Goal: Task Accomplishment & Management: Complete application form

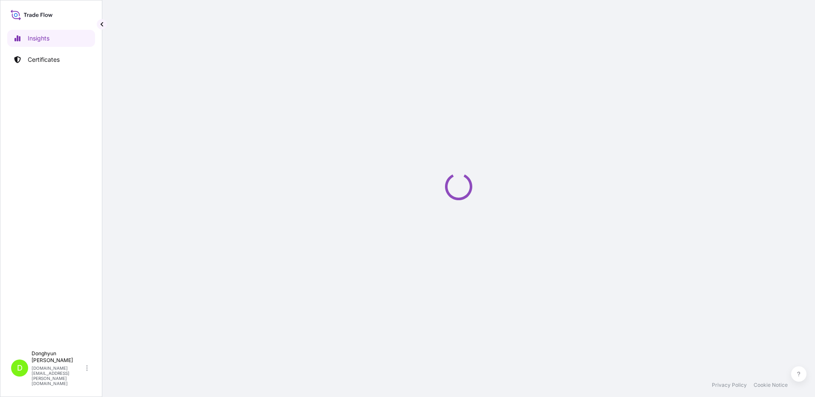
select select "2025"
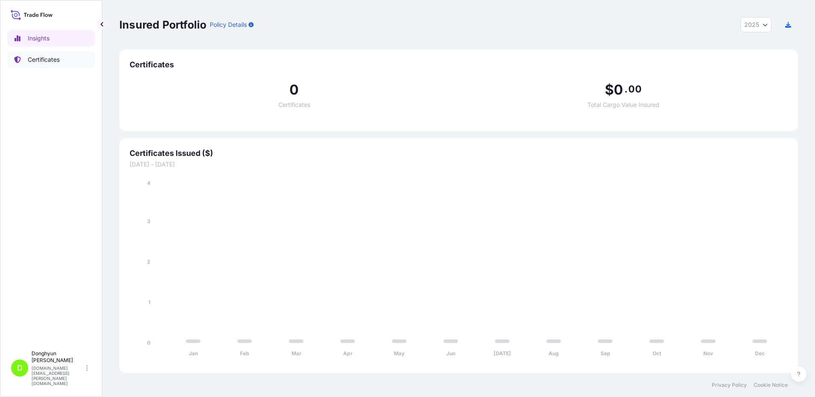
click at [53, 61] on p "Certificates" at bounding box center [44, 59] width 32 height 9
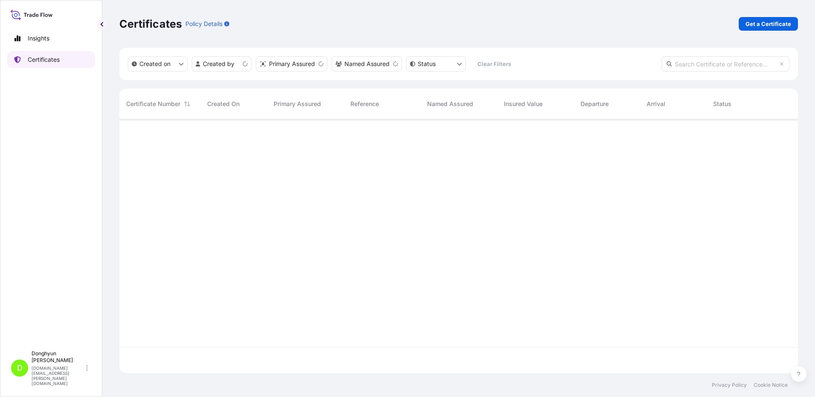
scroll to position [252, 672]
click at [771, 23] on p "Get a Certificate" at bounding box center [768, 24] width 46 height 9
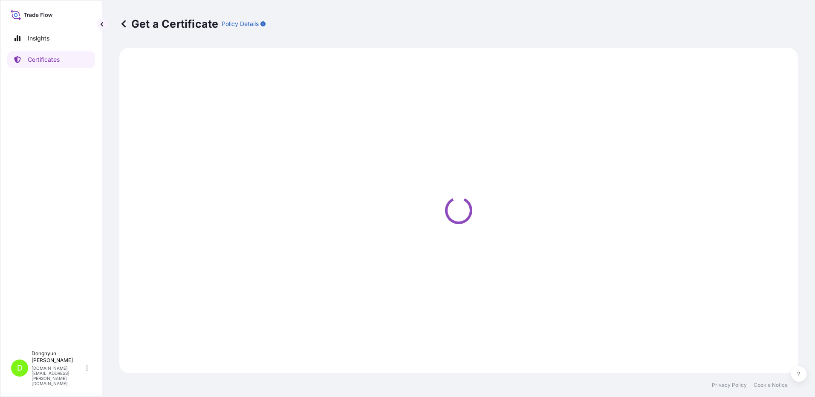
select select "Sea"
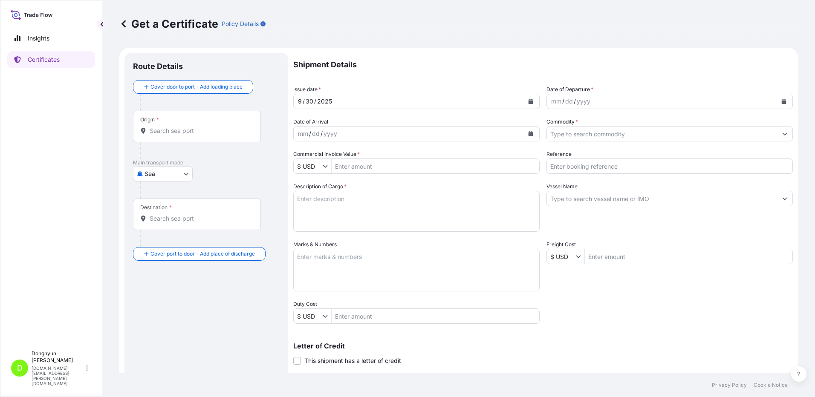
click at [182, 131] on input "Origin *" at bounding box center [200, 131] width 101 height 9
paste input "KWANGYANG"
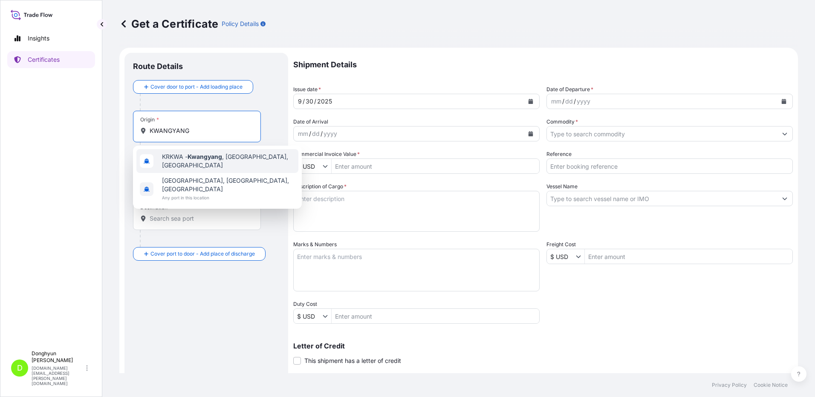
click at [189, 163] on span "KRKWA - [GEOGRAPHIC_DATA] , [GEOGRAPHIC_DATA], [GEOGRAPHIC_DATA]" at bounding box center [228, 161] width 133 height 17
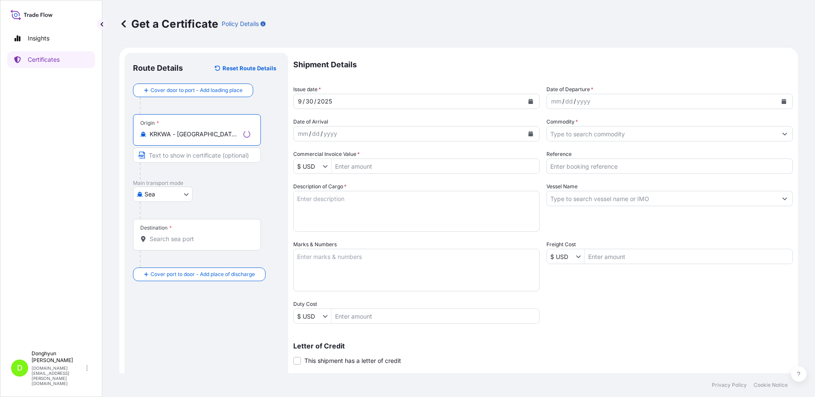
type input "KRKWA - [GEOGRAPHIC_DATA], [GEOGRAPHIC_DATA], [GEOGRAPHIC_DATA]"
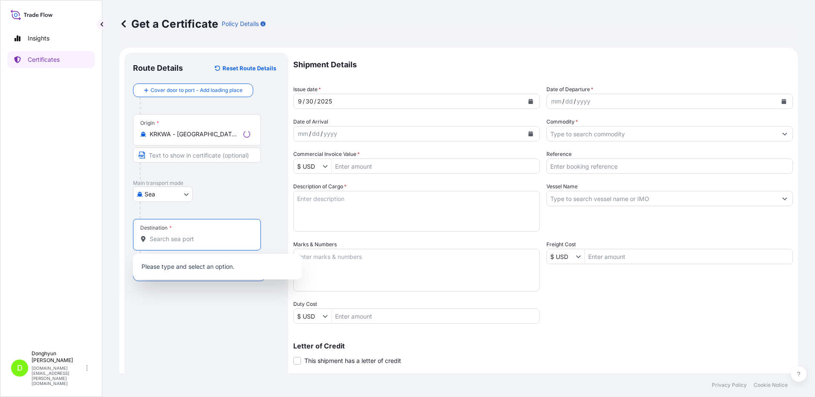
click at [156, 239] on input "Destination *" at bounding box center [200, 239] width 101 height 9
click at [172, 238] on input "Destination * Please select a destination" at bounding box center [200, 239] width 101 height 9
paste input "[GEOGRAPHIC_DATA]"
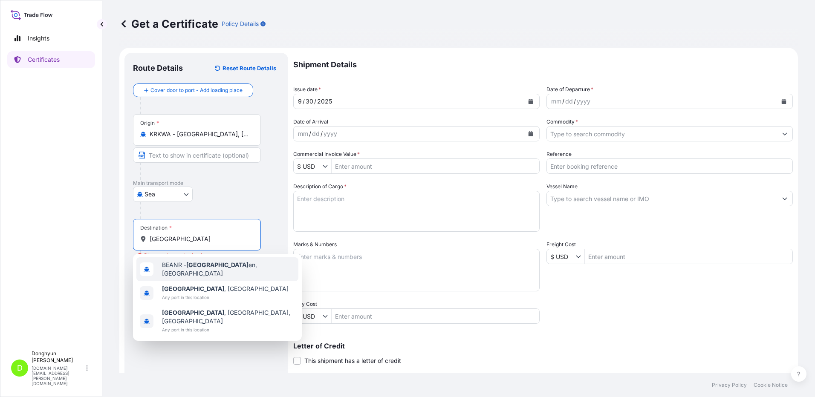
click at [188, 267] on span "BEANR - [GEOGRAPHIC_DATA] en, [GEOGRAPHIC_DATA]" at bounding box center [228, 269] width 133 height 17
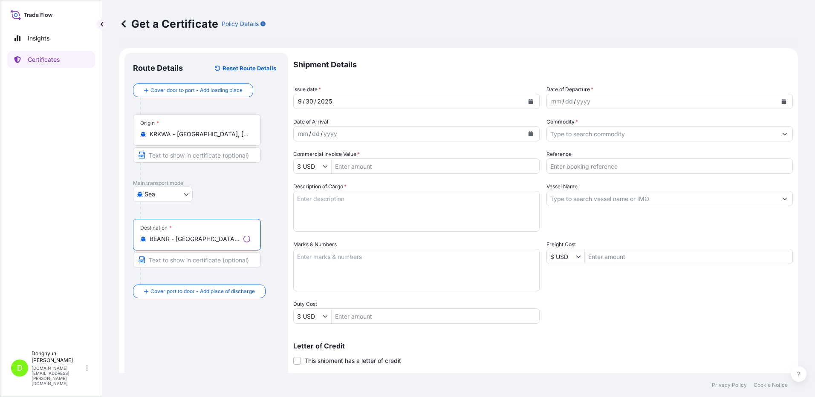
type input "BEANR - [GEOGRAPHIC_DATA], [GEOGRAPHIC_DATA]"
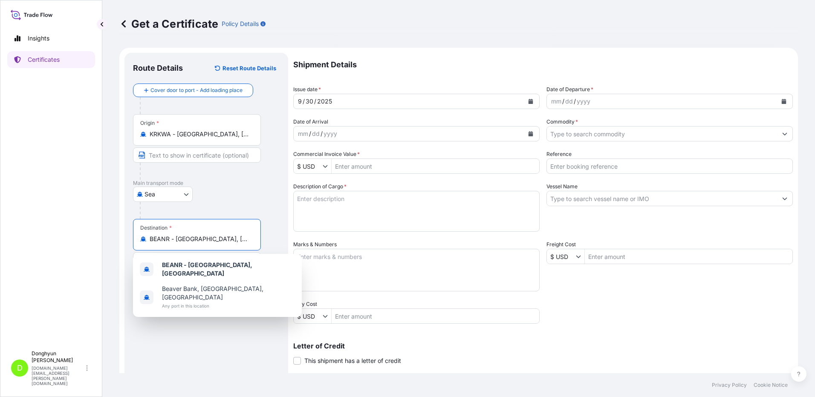
click at [528, 103] on icon "Calendar" at bounding box center [530, 101] width 5 height 5
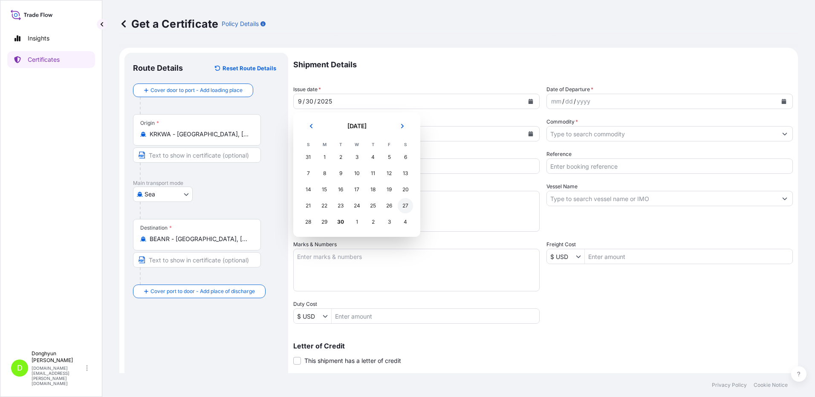
click at [404, 205] on div "27" at bounding box center [405, 205] width 15 height 15
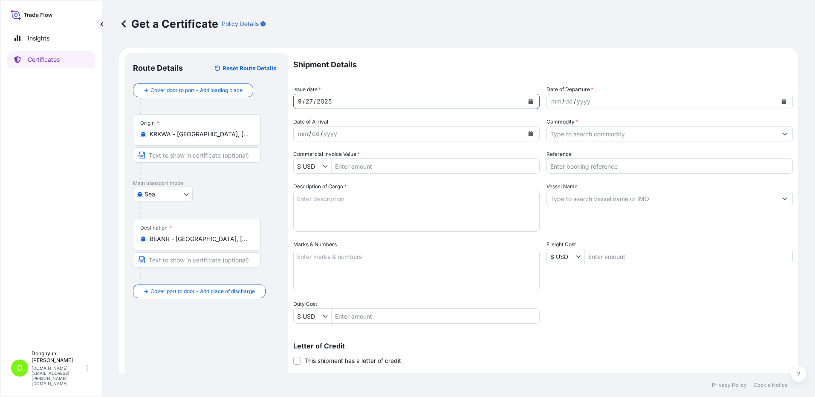
click at [782, 100] on icon "Calendar" at bounding box center [784, 101] width 5 height 5
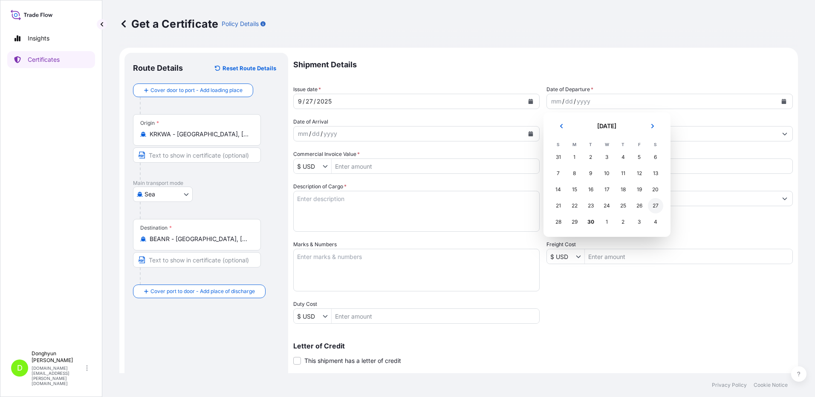
click at [657, 207] on div "27" at bounding box center [655, 205] width 15 height 15
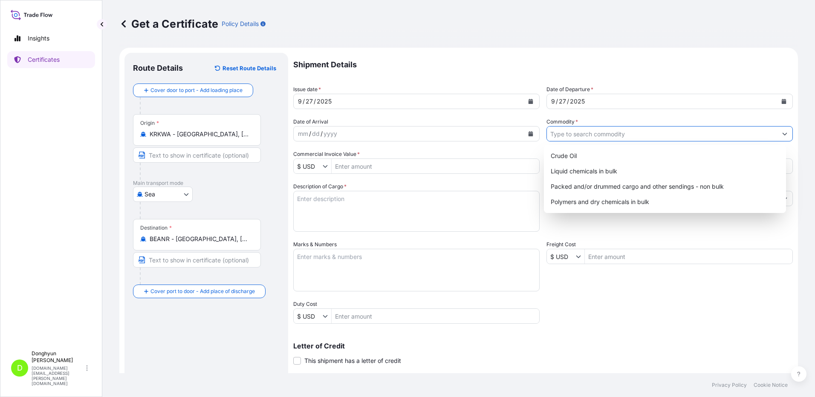
click at [612, 133] on input "Commodity *" at bounding box center [662, 133] width 230 height 15
click at [592, 198] on div "Polymers and dry chemicals in bulk" at bounding box center [665, 201] width 236 height 15
type input "Polymers and dry chemicals in bulk"
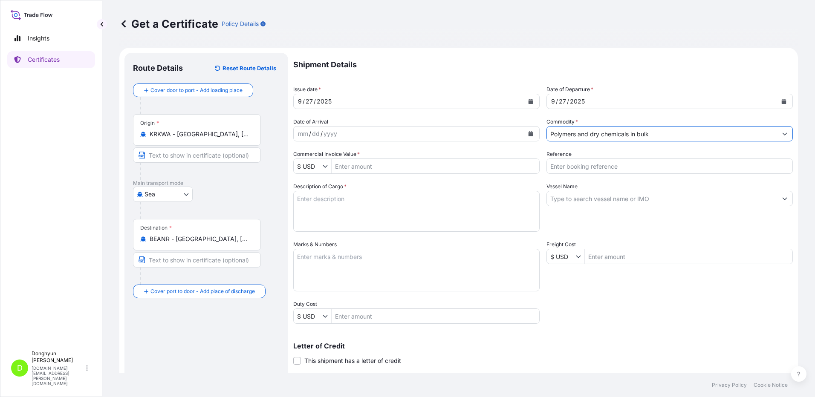
click at [581, 169] on input "Reference" at bounding box center [669, 166] width 246 height 15
click at [619, 167] on input "Reference" at bounding box center [669, 166] width 246 height 15
paste input "8800130494"
type input "8800130494"
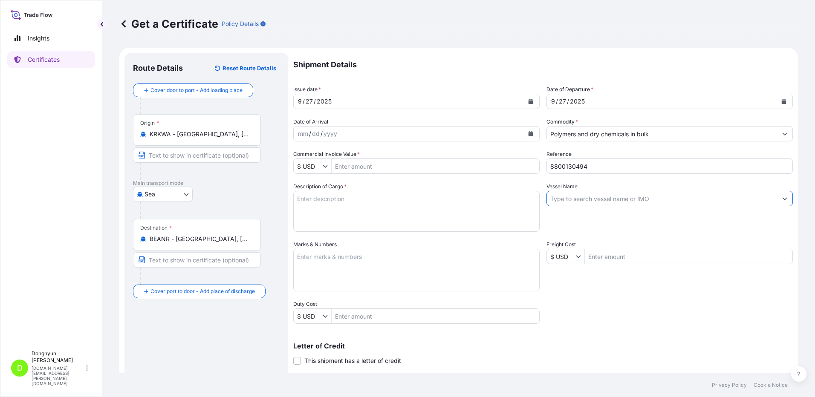
click at [606, 201] on input "Vessel Name" at bounding box center [662, 198] width 230 height 15
paste input "HMM TOPAZ"
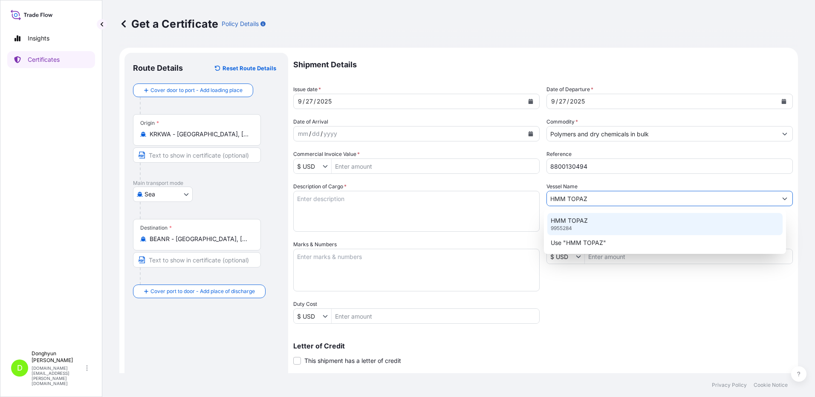
click at [573, 219] on p "HMM TOPAZ" at bounding box center [569, 220] width 37 height 9
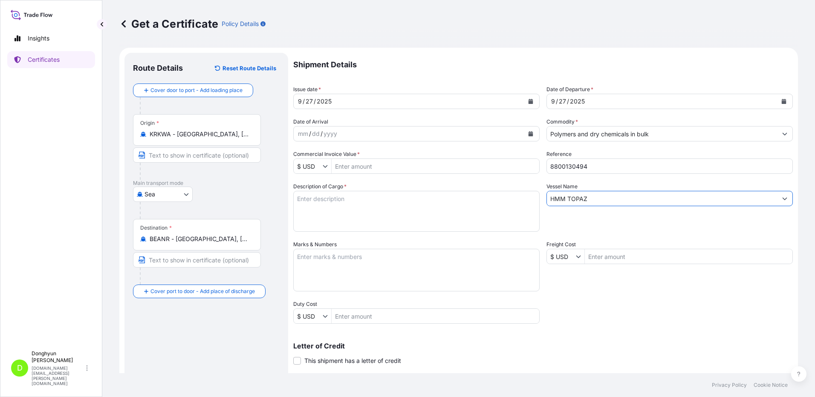
type input "HMM TOPAZ"
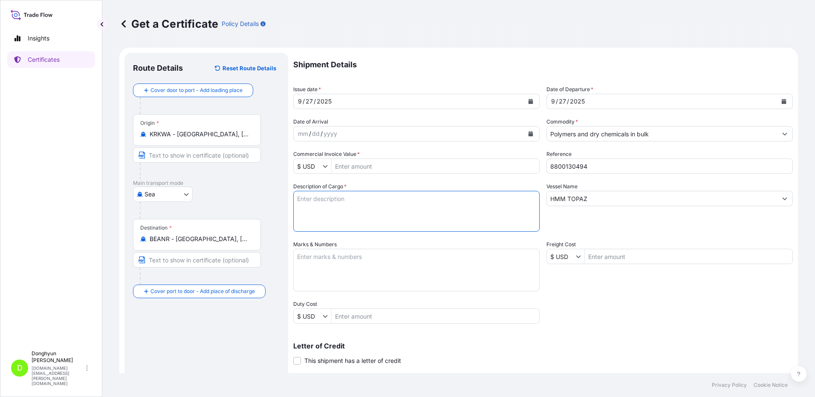
click at [323, 201] on textarea "Description of Cargo *" at bounding box center [416, 211] width 246 height 41
click at [335, 211] on textarea "Description of Cargo *" at bounding box center [416, 211] width 246 height 41
click at [337, 204] on textarea "Description of Cargo *" at bounding box center [416, 211] width 246 height 41
paste textarea "HPP MF650Y PWD BT (PMC) PO 4406018288"
type textarea "HPP MF650Y PWD BT (PMC) PO 4406018288"
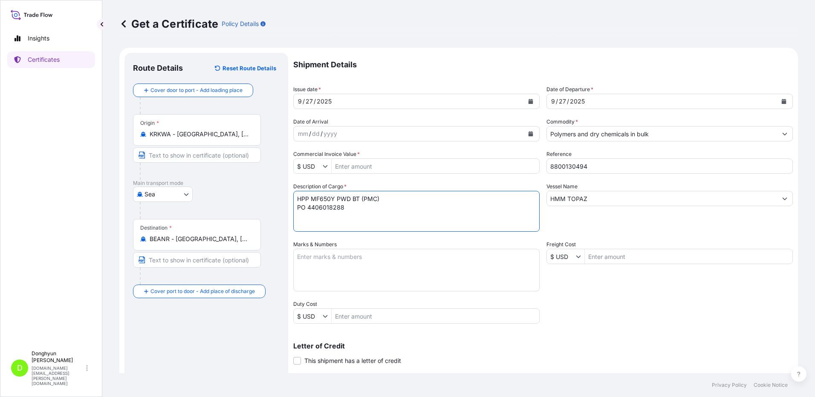
click at [346, 161] on input "Commercial Invoice Value *" at bounding box center [436, 166] width 208 height 15
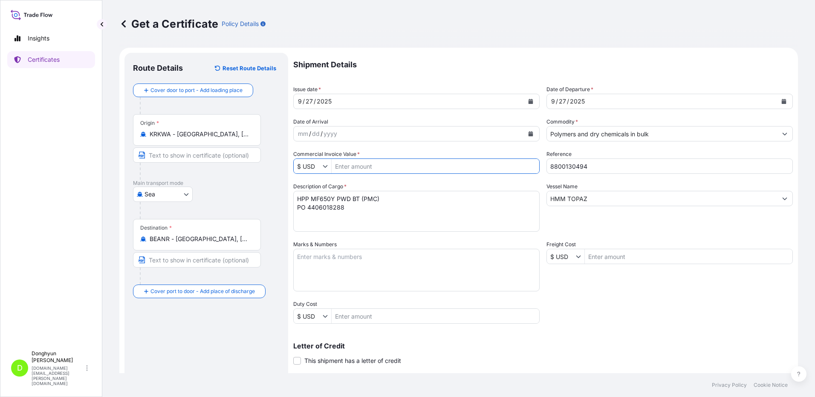
paste input "303,189.93"
click at [451, 150] on div "Shipment Details Issue date * [DATE] Date of Departure * [DATE] Date of Arrival…" at bounding box center [542, 256] width 499 height 406
click at [434, 58] on p "Shipment Details" at bounding box center [542, 65] width 499 height 24
click at [348, 166] on input "303,189.93" at bounding box center [436, 166] width 208 height 15
type input "303,189.93"
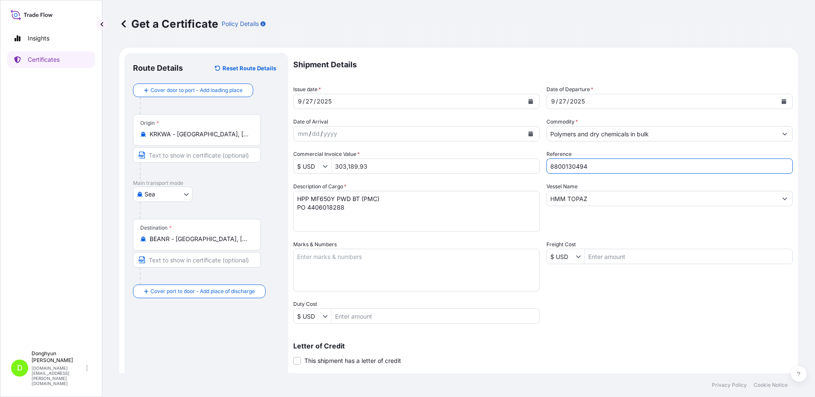
click at [671, 334] on div "Letter of Credit This shipment has a letter of credit Letter of credit * Letter…" at bounding box center [542, 348] width 499 height 33
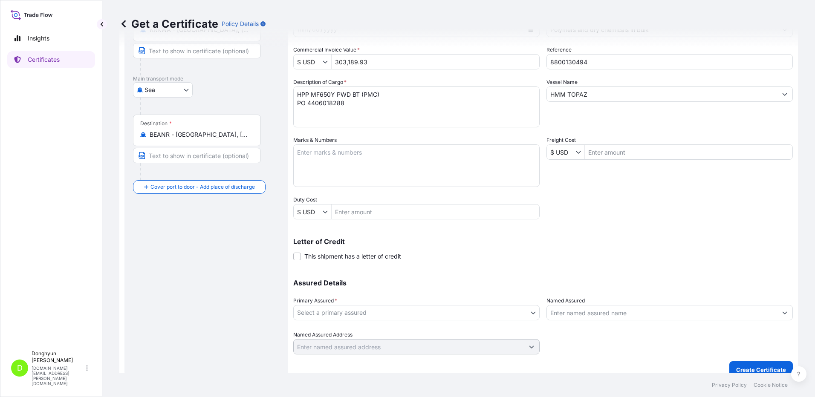
scroll to position [115, 0]
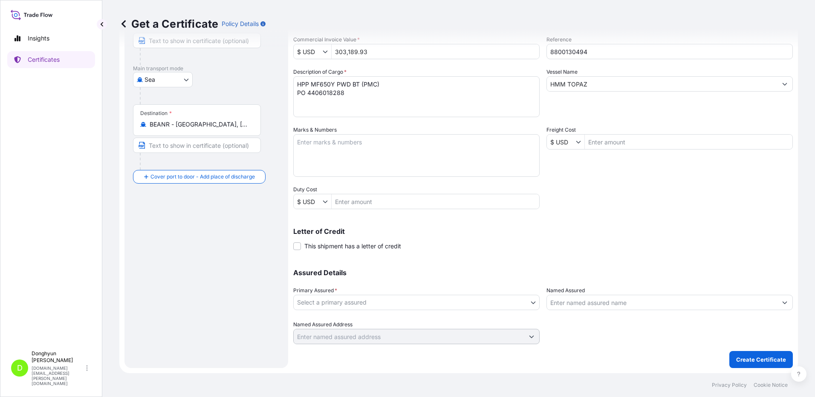
click at [488, 302] on body "303,189.93 Insights Certificates D [PERSON_NAME] [DOMAIN_NAME][EMAIL_ADDRESS][P…" at bounding box center [407, 198] width 815 height 397
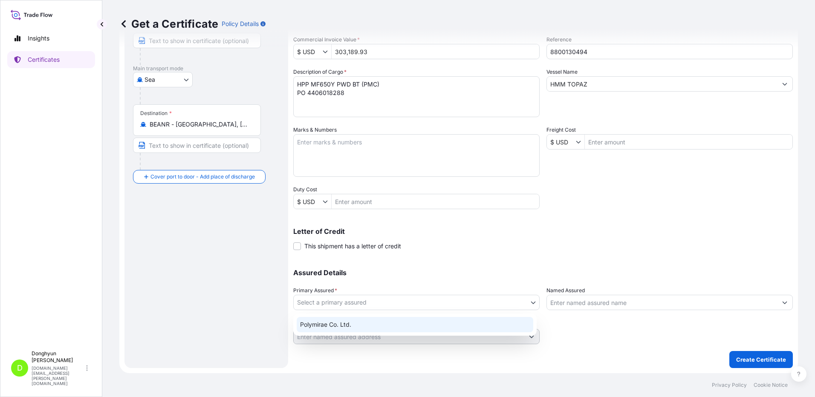
click at [427, 325] on div "Polymirae Co. Ltd." at bounding box center [415, 324] width 237 height 15
select select "32021"
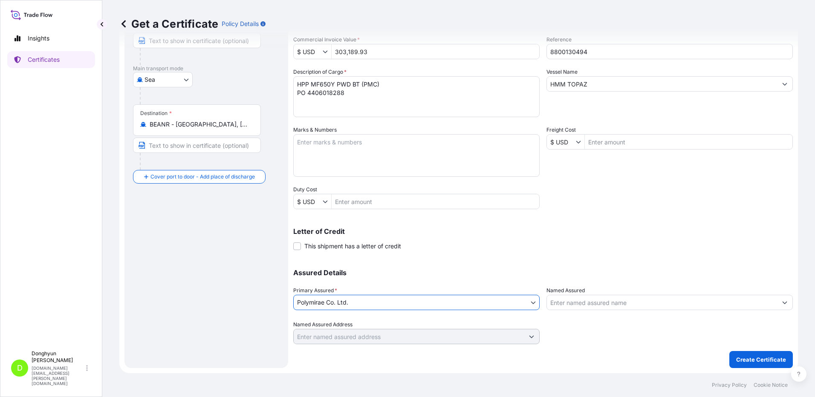
click at [550, 242] on div "Letter of Credit This shipment has a letter of credit Letter of credit * Letter…" at bounding box center [542, 239] width 499 height 23
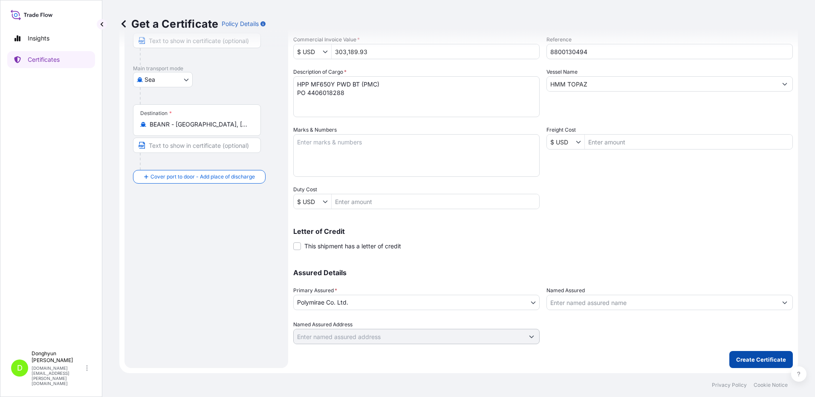
click at [747, 357] on p "Create Certificate" at bounding box center [761, 359] width 50 height 9
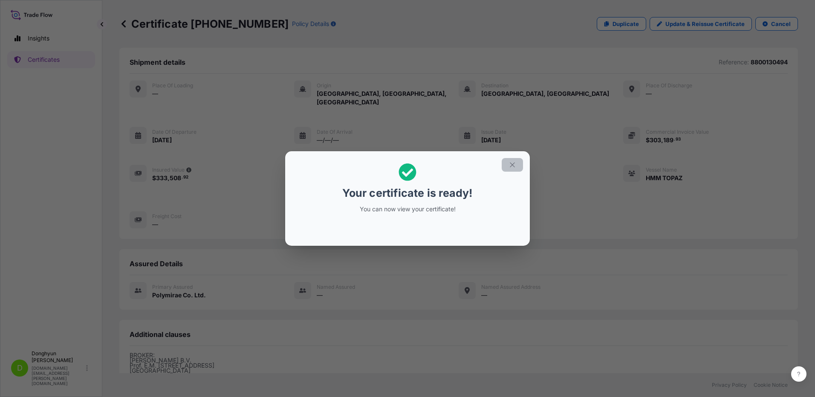
click at [513, 166] on icon "button" at bounding box center [512, 165] width 8 height 8
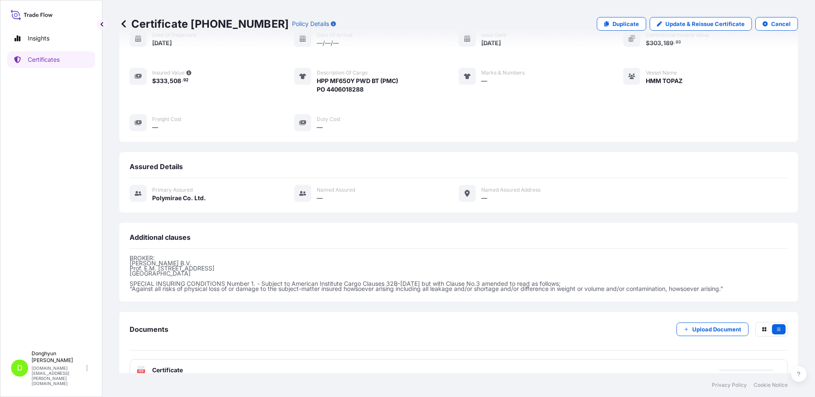
scroll to position [107, 0]
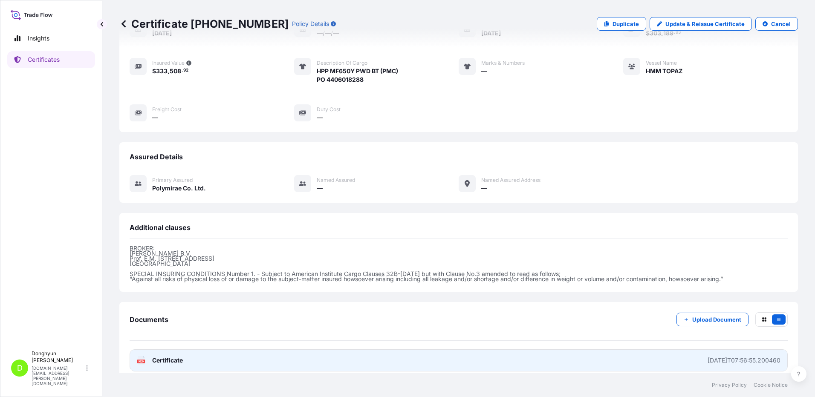
click at [167, 356] on span "Certificate" at bounding box center [167, 360] width 31 height 9
